Goal: Task Accomplishment & Management: Manage account settings

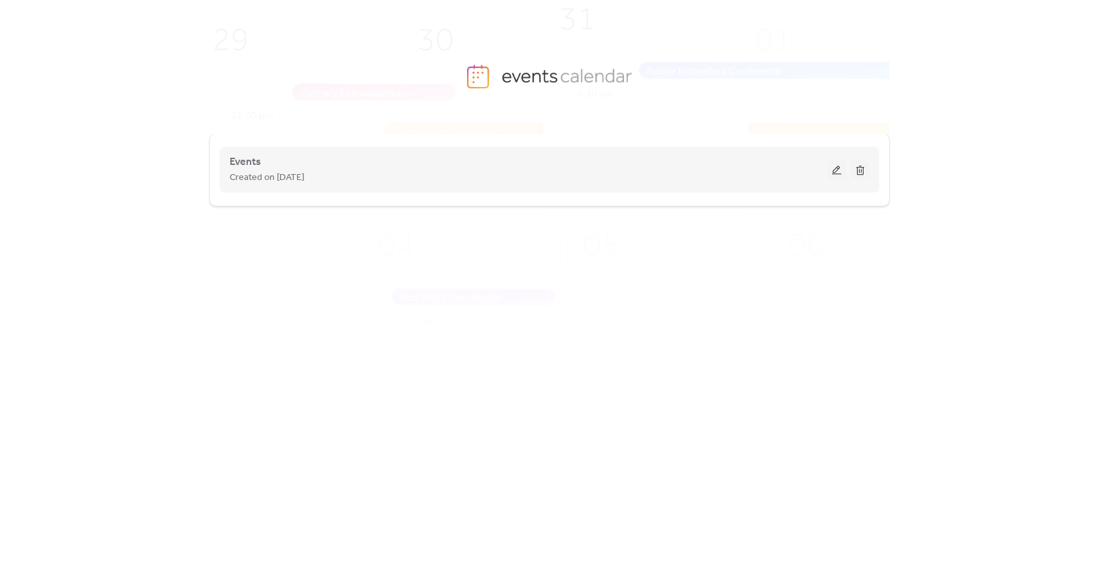
click at [655, 179] on div "Created on [DATE]" at bounding box center [529, 177] width 598 height 16
click at [829, 170] on button at bounding box center [837, 170] width 18 height 20
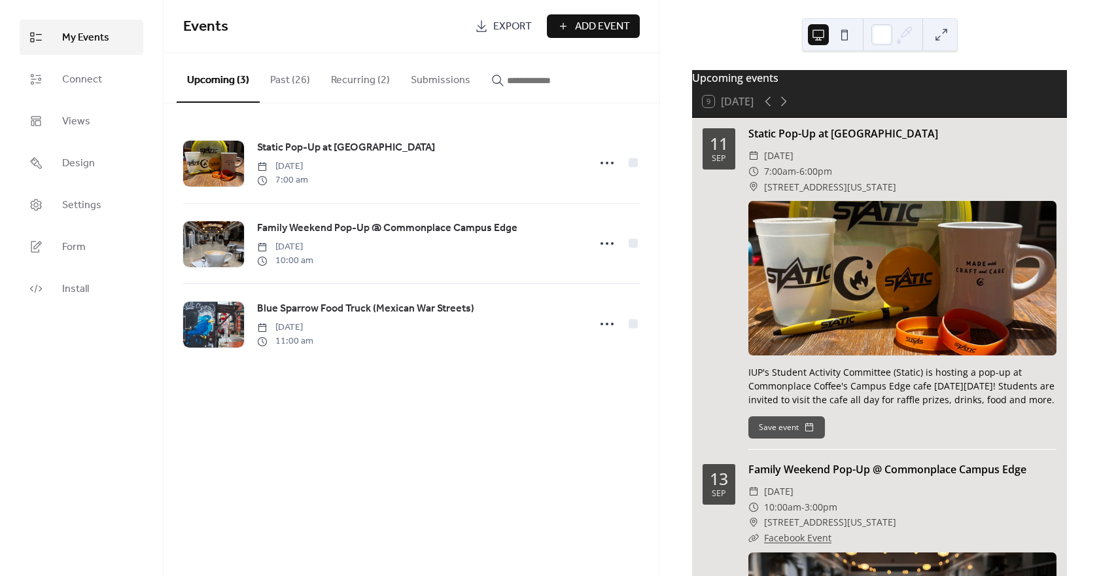
click at [353, 80] on button "Recurring (2)" at bounding box center [361, 77] width 80 height 48
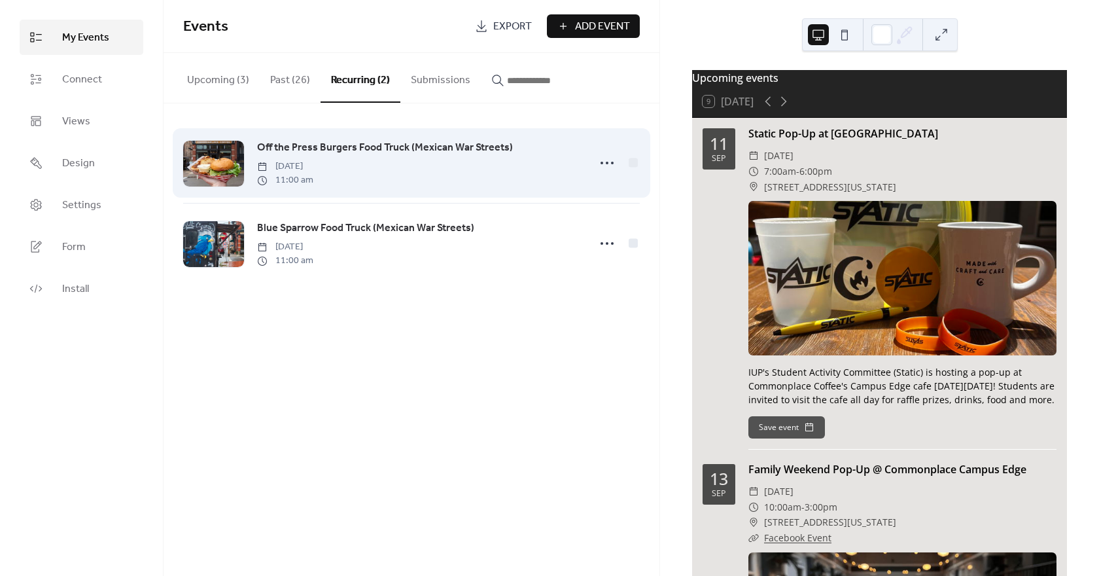
click at [480, 145] on span "Off the Press Burgers Food Truck (Mexican War Streets)" at bounding box center [385, 148] width 256 height 16
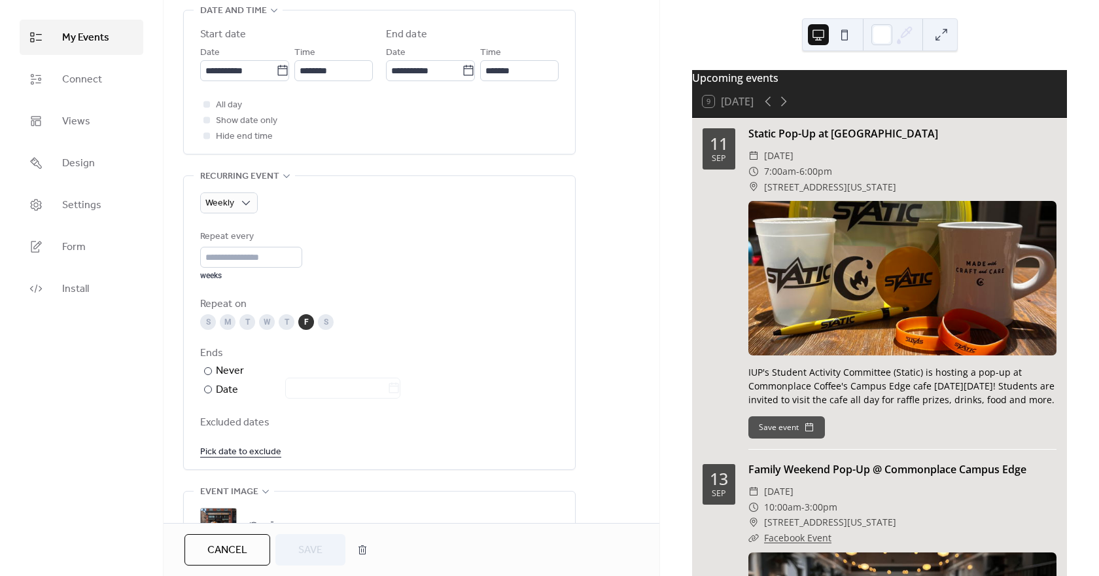
scroll to position [447, 0]
click at [247, 444] on link "Pick date to exclude" at bounding box center [240, 448] width 81 height 16
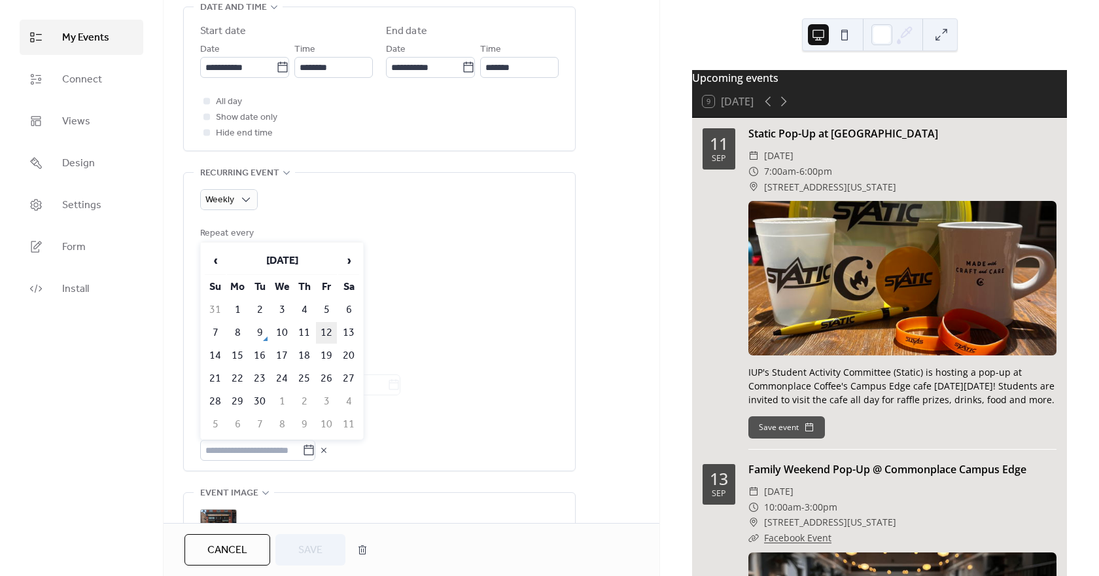
click at [323, 334] on td "12" at bounding box center [326, 333] width 21 height 22
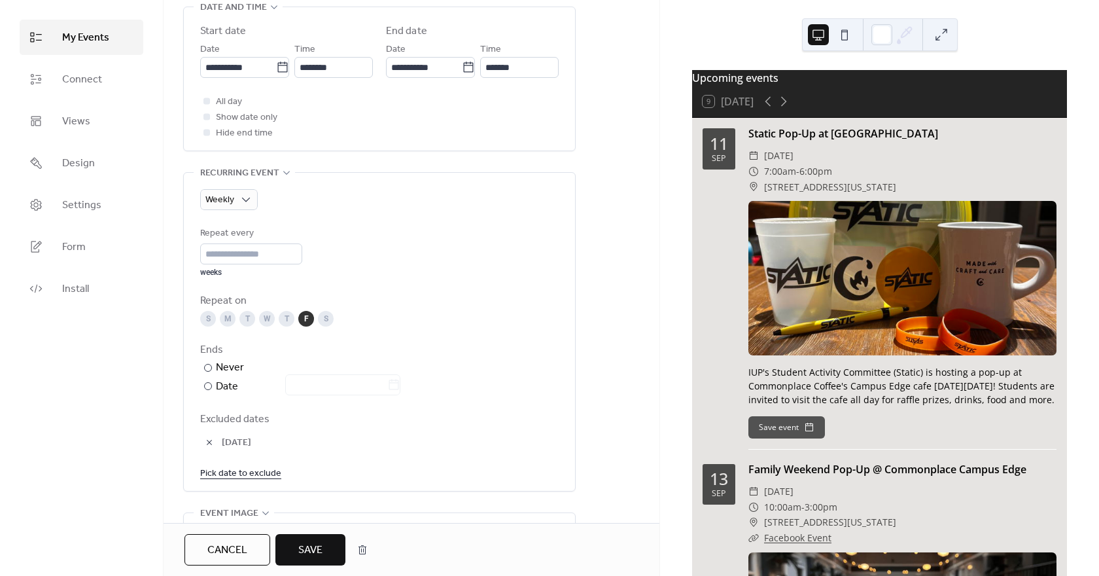
click at [317, 549] on span "Save" at bounding box center [310, 550] width 24 height 16
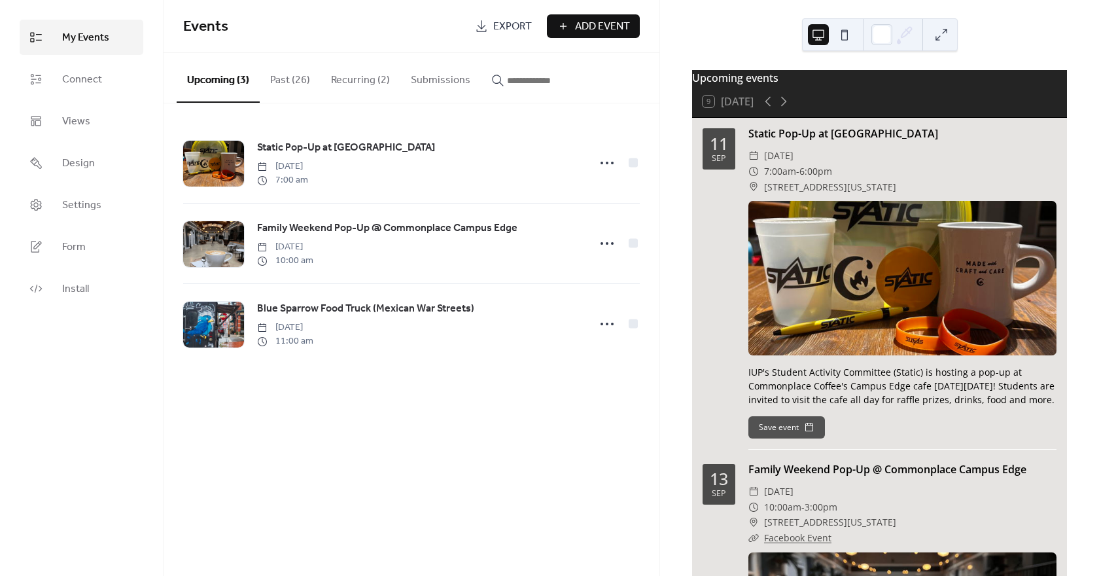
click at [367, 7] on div "Events Export Add Event" at bounding box center [412, 26] width 496 height 53
